Goal: Task Accomplishment & Management: Manage account settings

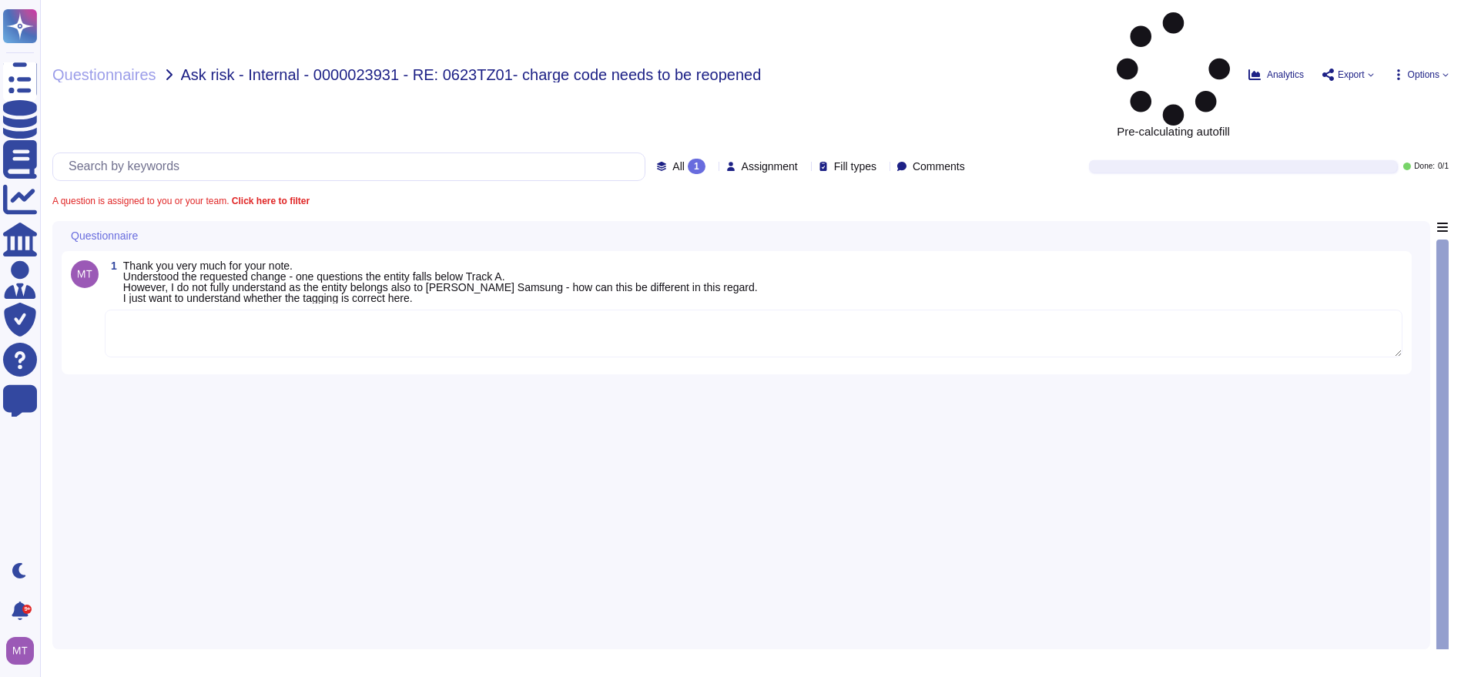
click at [207, 310] on textarea at bounding box center [754, 334] width 1298 height 48
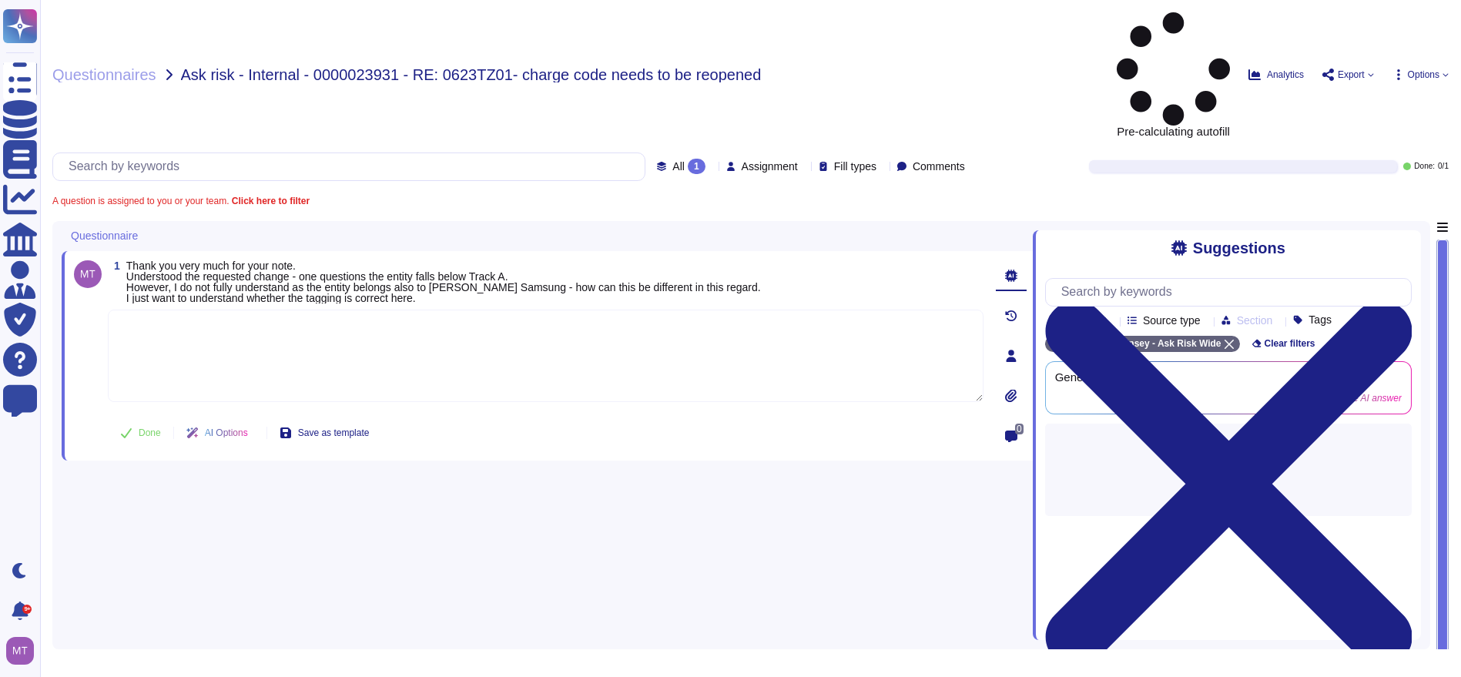
click at [186, 310] on textarea at bounding box center [546, 356] width 876 height 92
paste textarea "Thank you for reaching out. We sincerely apologize for the inconvenience and fu…"
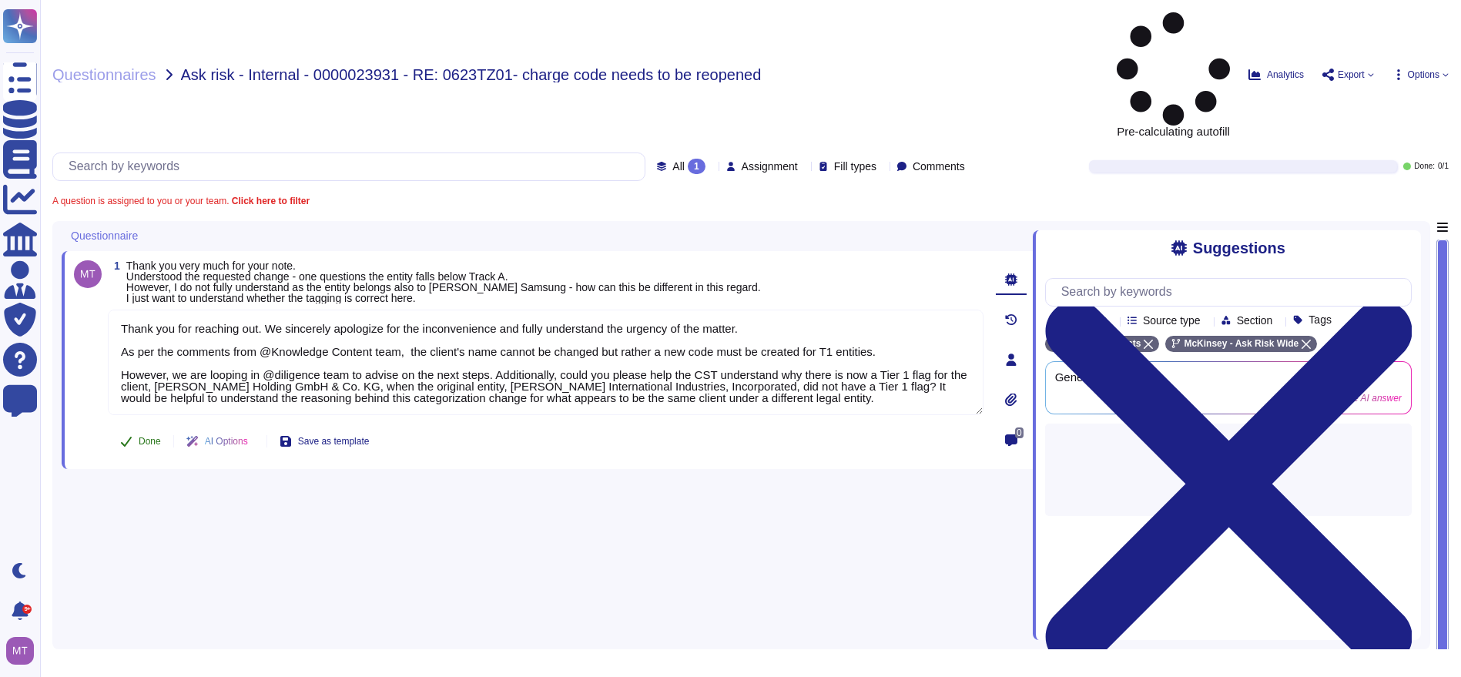
type textarea "Thank you for reaching out. We sincerely apologize for the inconvenience and fu…"
click at [145, 437] on span "Done" at bounding box center [150, 441] width 22 height 9
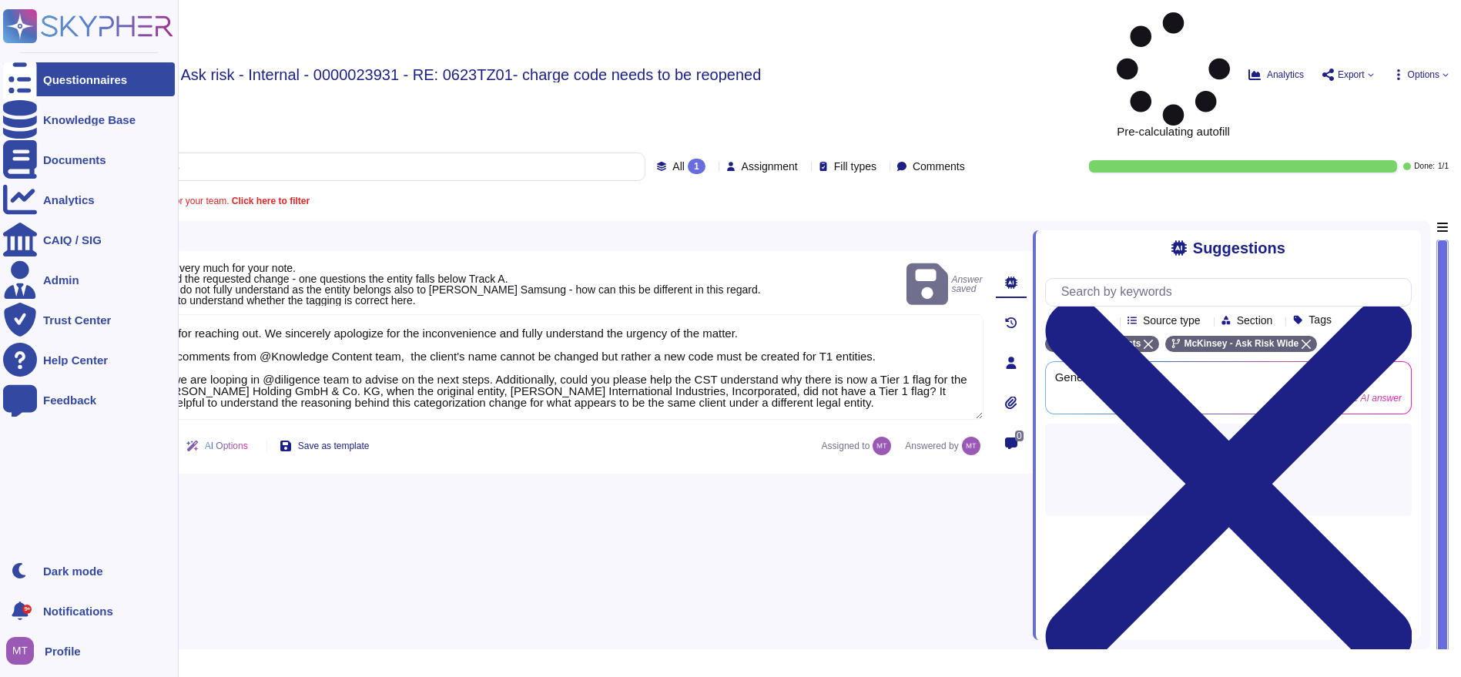
click at [48, 82] on div "Questionnaires" at bounding box center [85, 80] width 84 height 12
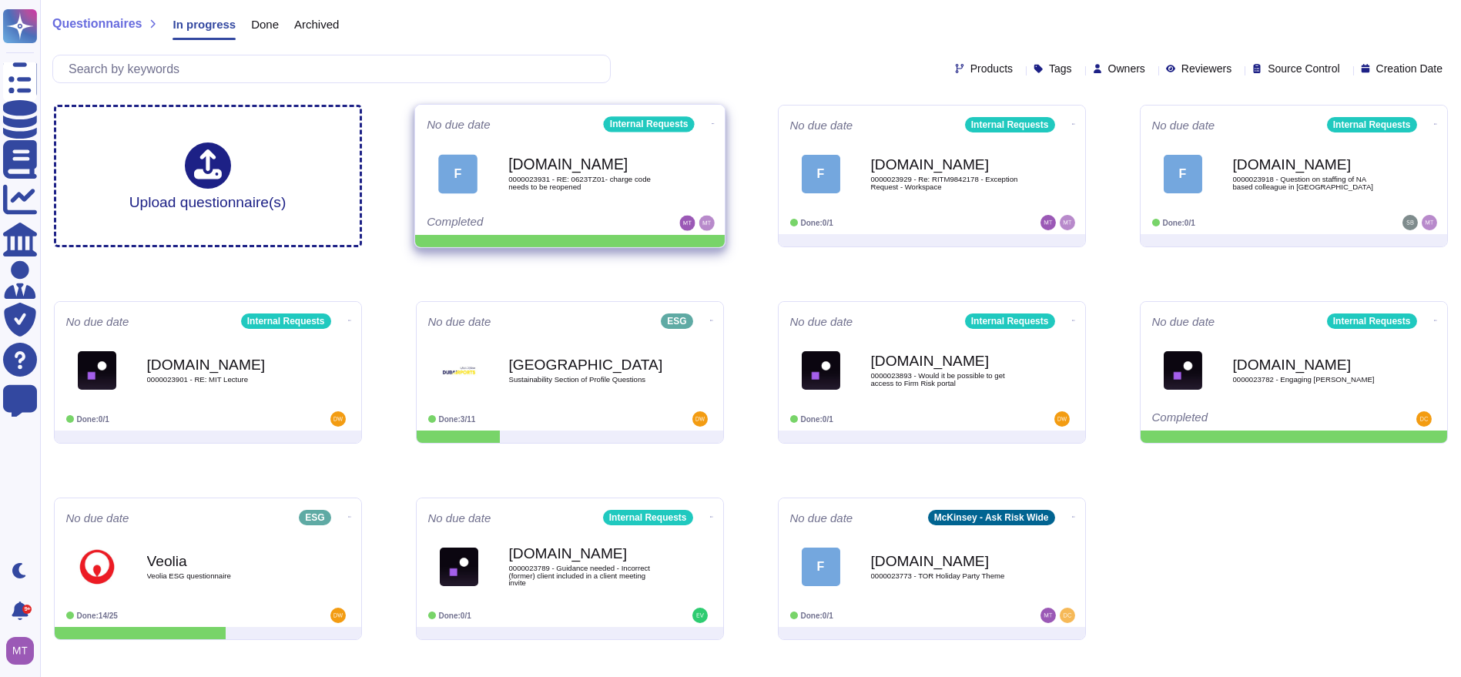
click at [711, 122] on icon at bounding box center [712, 124] width 3 height 4
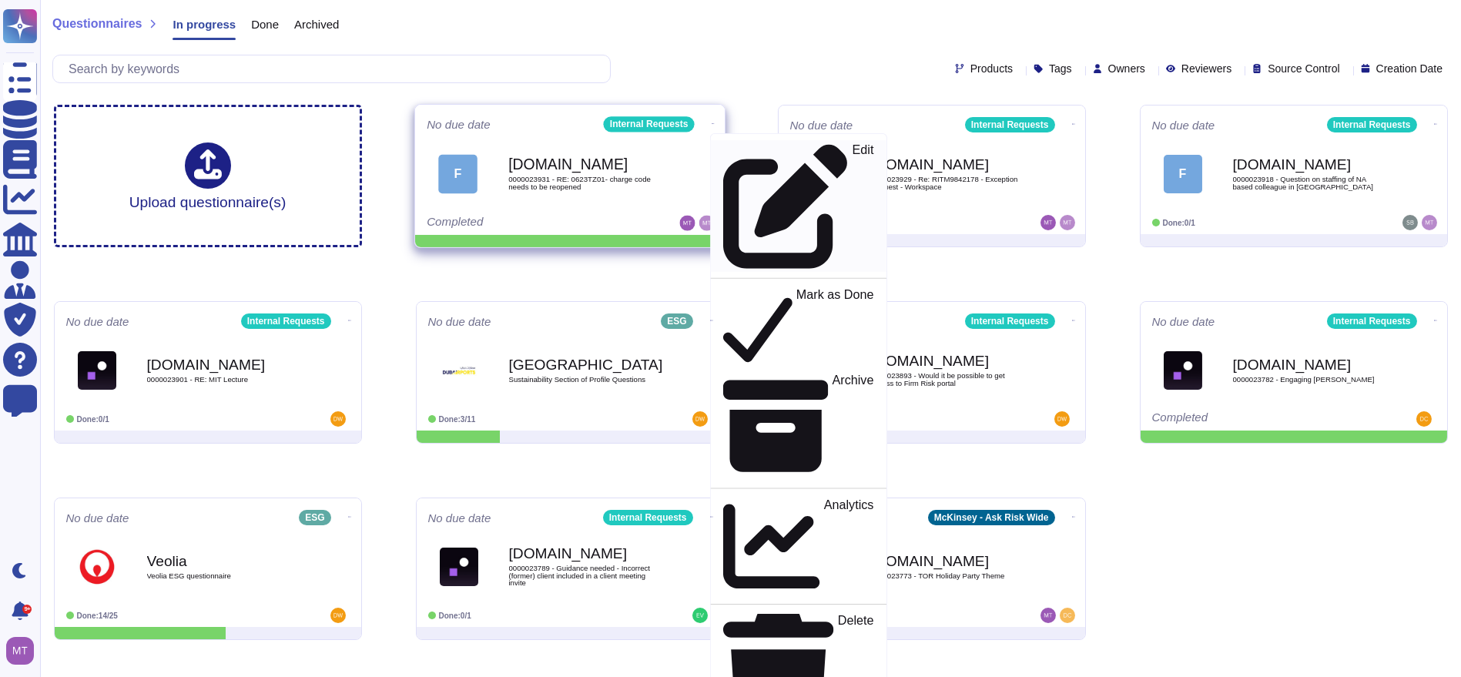
click at [852, 149] on p "Edit" at bounding box center [863, 206] width 22 height 125
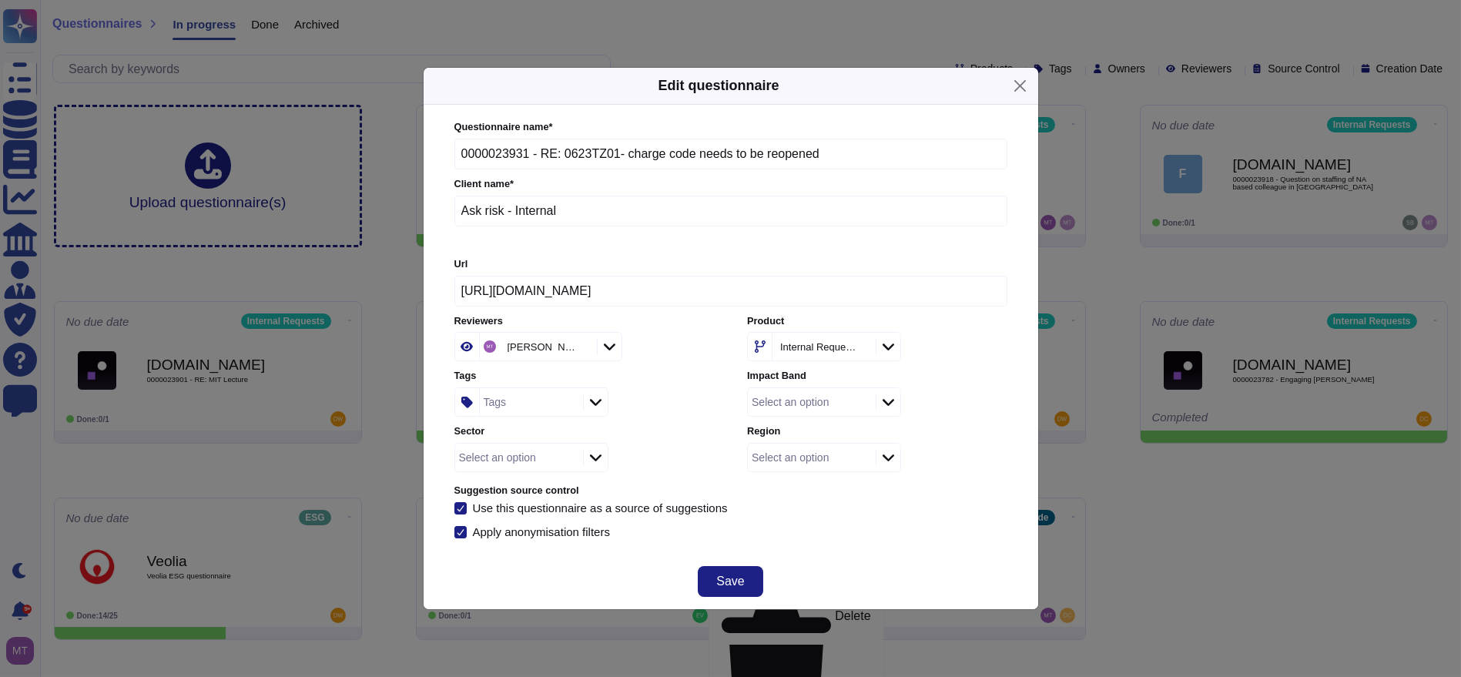
click at [505, 394] on div "Tags" at bounding box center [529, 402] width 99 height 28
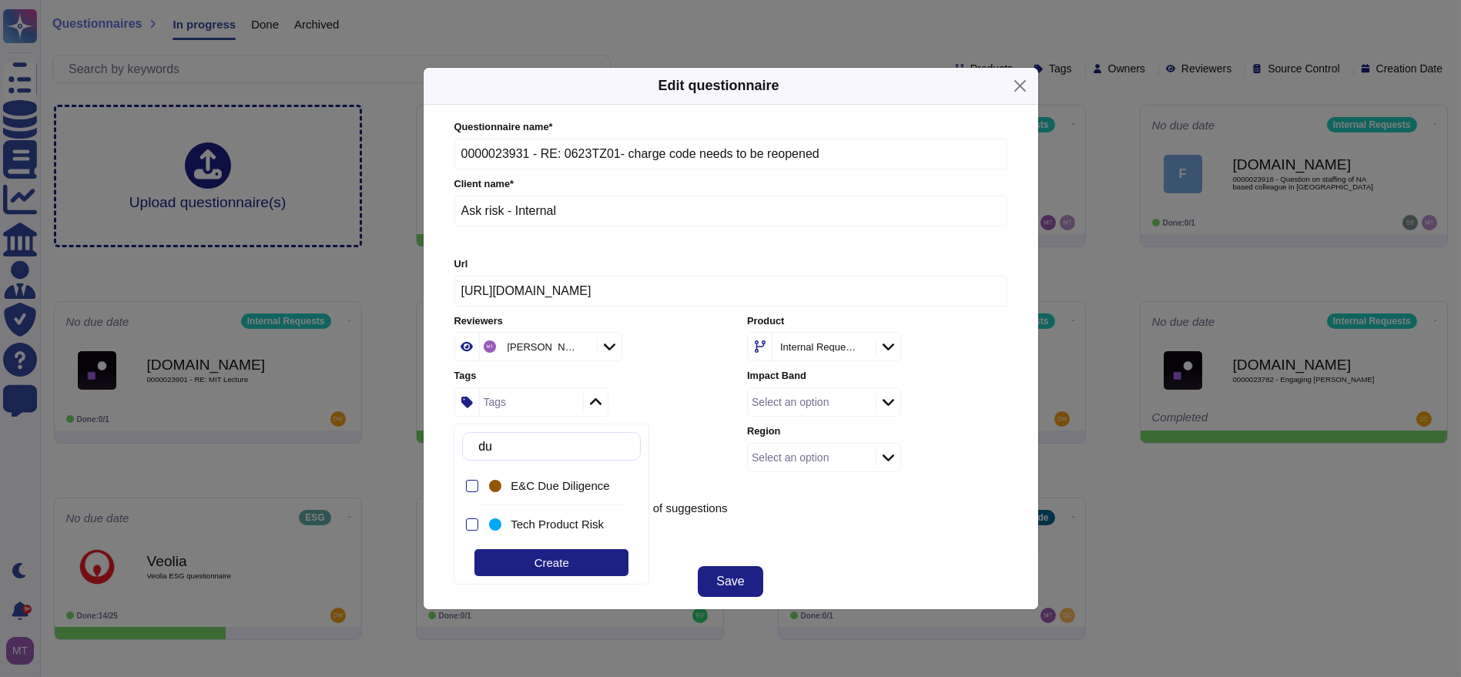
type input "due"
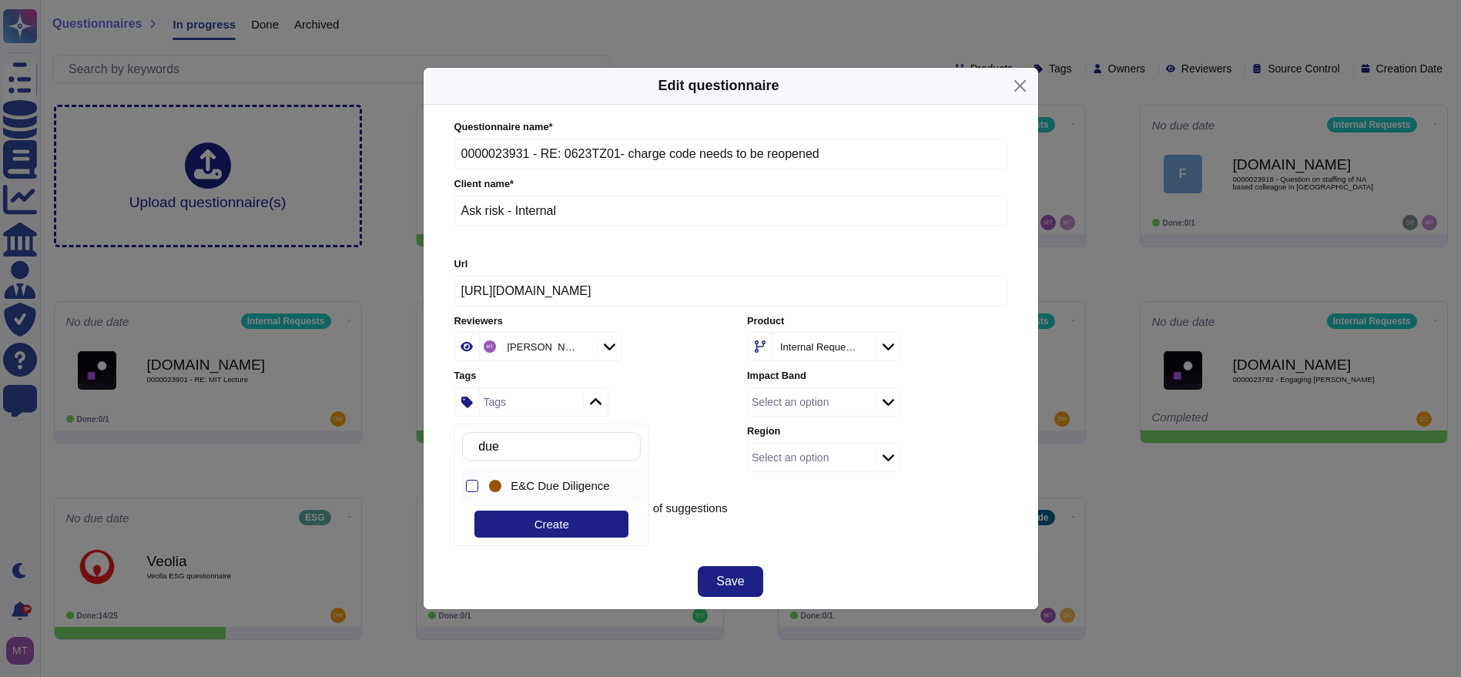
click at [552, 481] on span "E&C Due Diligence" at bounding box center [560, 486] width 99 height 14
click at [743, 572] on button "Save" at bounding box center [730, 581] width 65 height 31
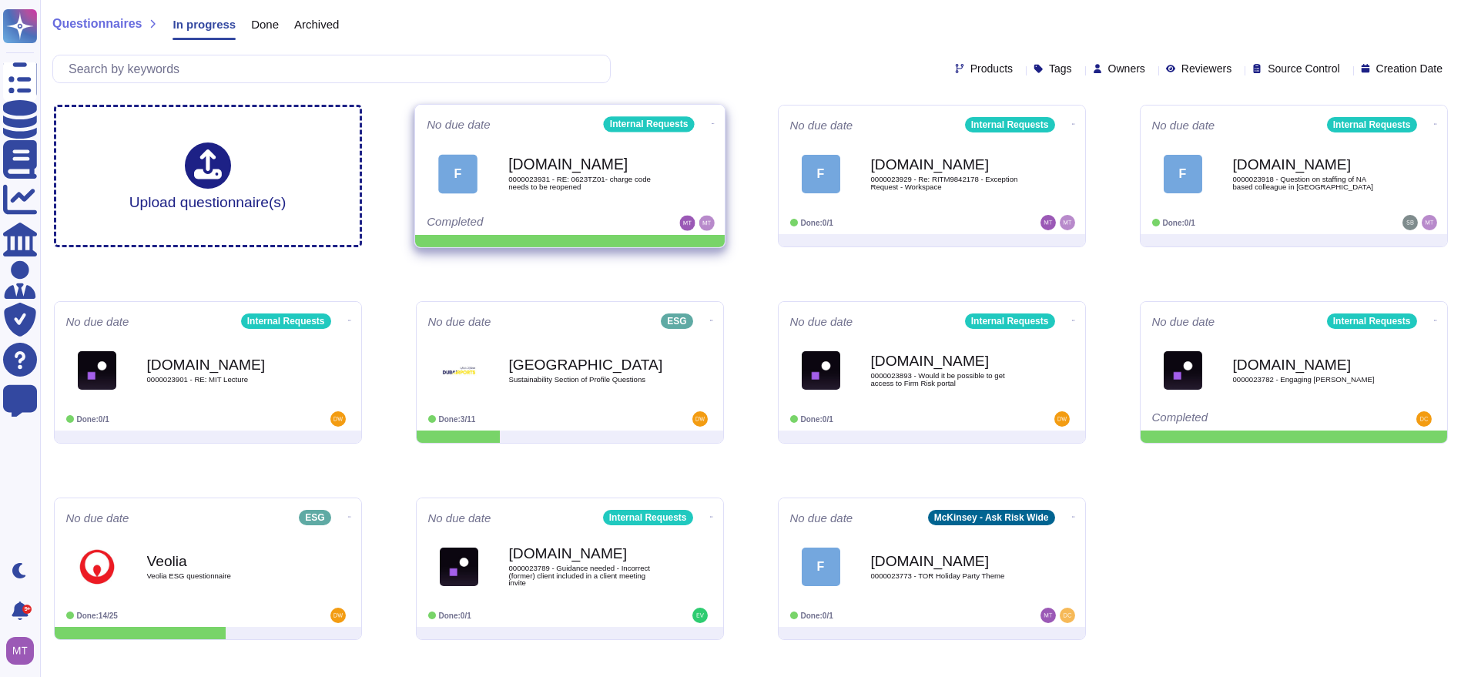
click at [711, 126] on icon at bounding box center [712, 124] width 3 height 4
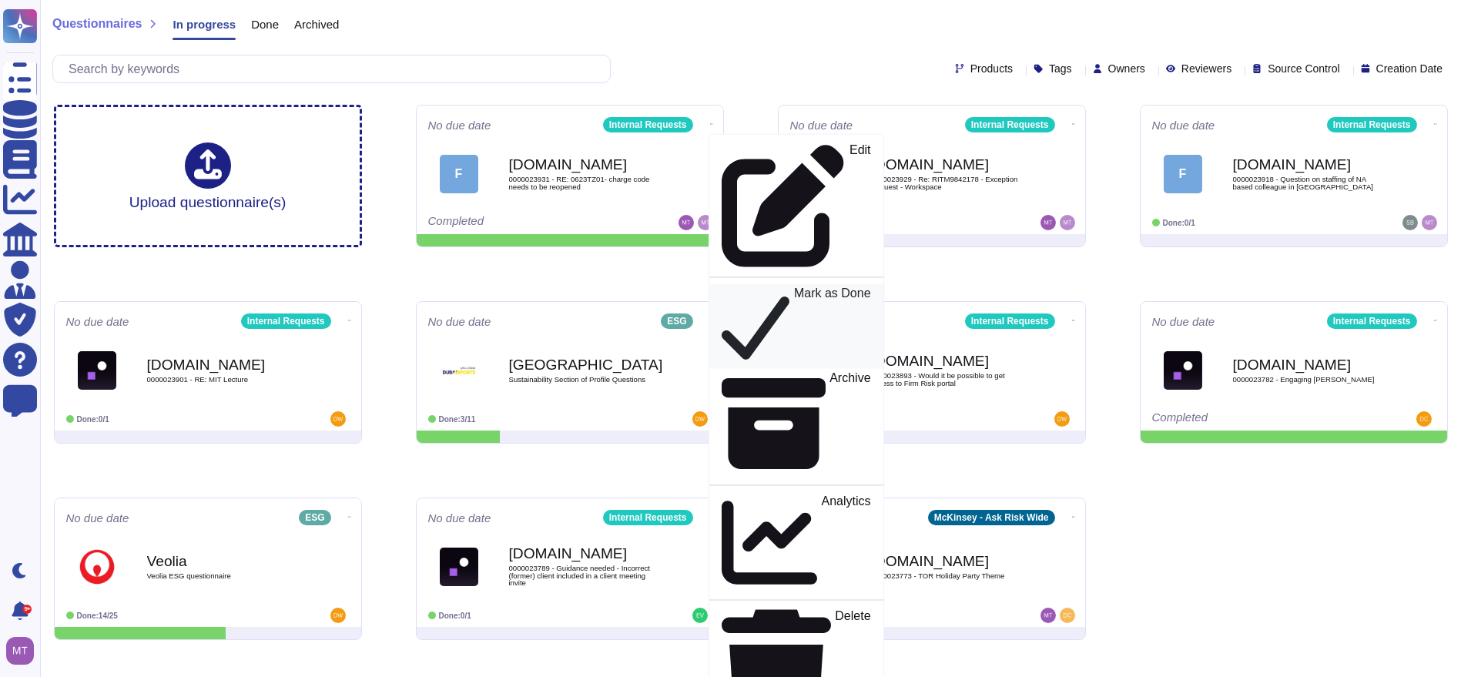
click at [793, 287] on p "Mark as Done" at bounding box center [831, 326] width 77 height 78
